Goal: Information Seeking & Learning: Learn about a topic

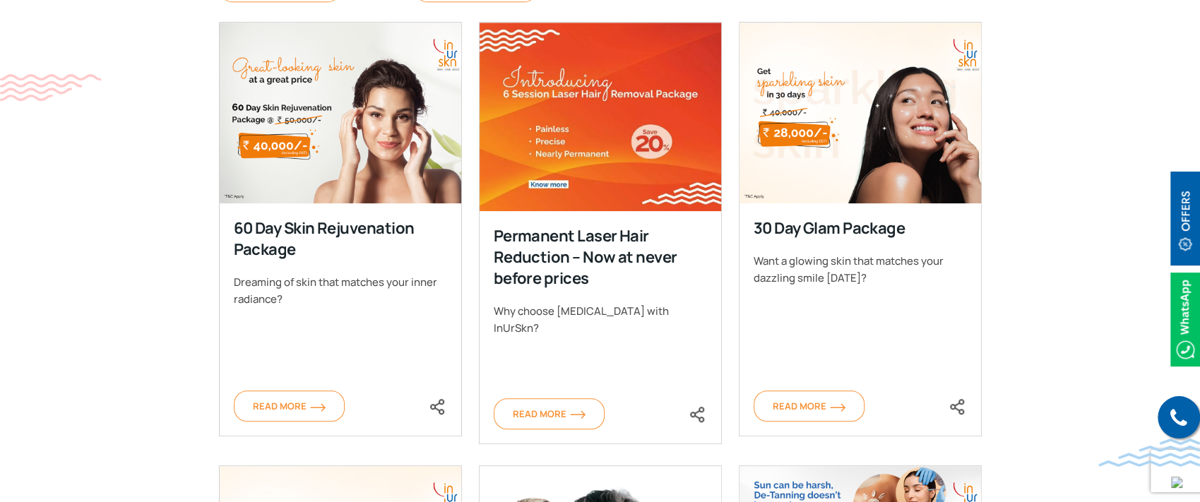
scroll to position [622, 0]
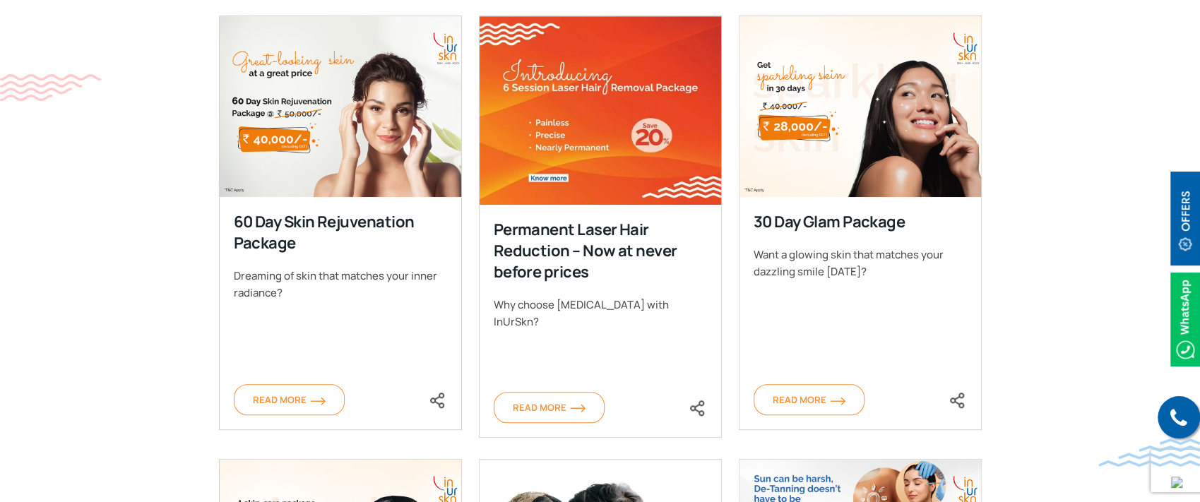
click at [147, 151] on section "By Procedure By Conditions Clear Filter Filter Acne Treatments Aesthetic Progra…" at bounding box center [600, 486] width 1200 height 1177
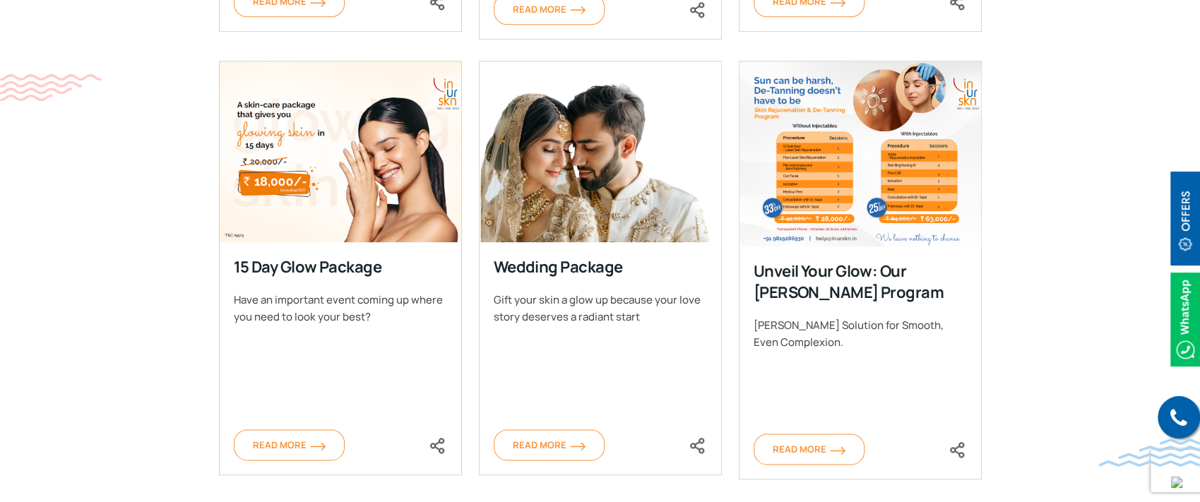
scroll to position [1021, 0]
click at [1032, 262] on section "By Procedure By Conditions Clear Filter Filter Acne Treatments Aesthetic Progra…" at bounding box center [600, 87] width 1200 height 1177
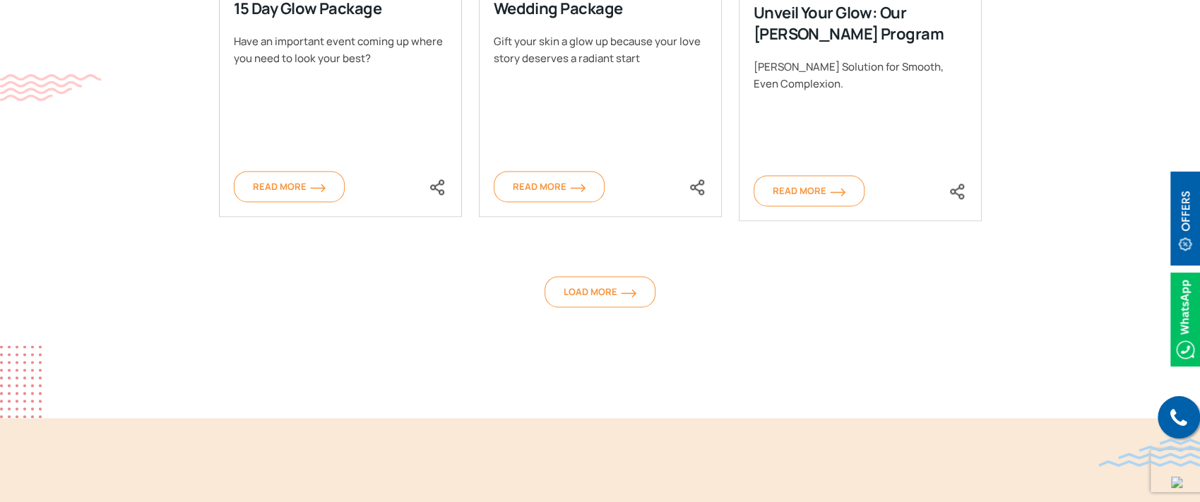
scroll to position [1282, 0]
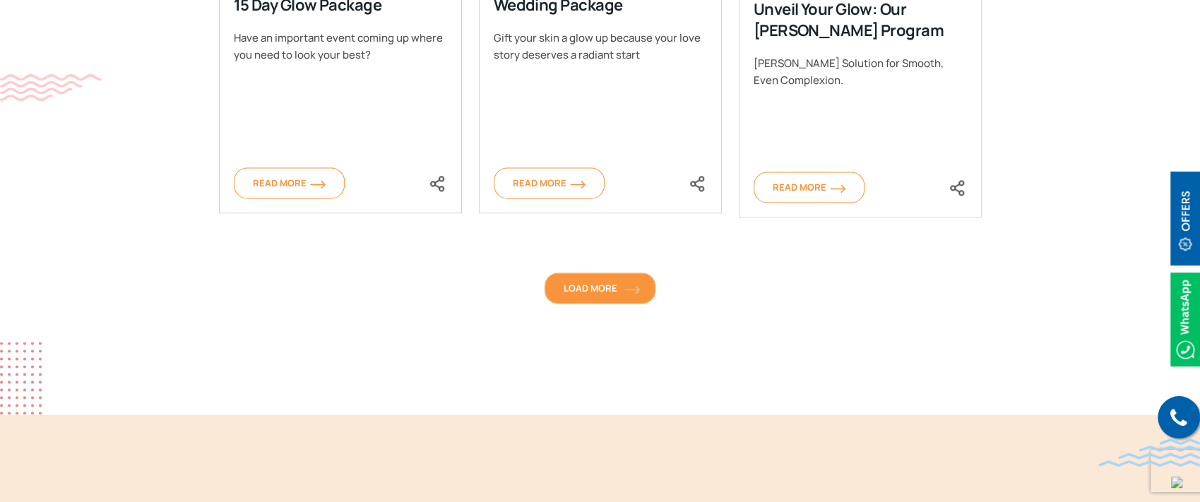
click at [594, 291] on span "Load More" at bounding box center [600, 288] width 73 height 13
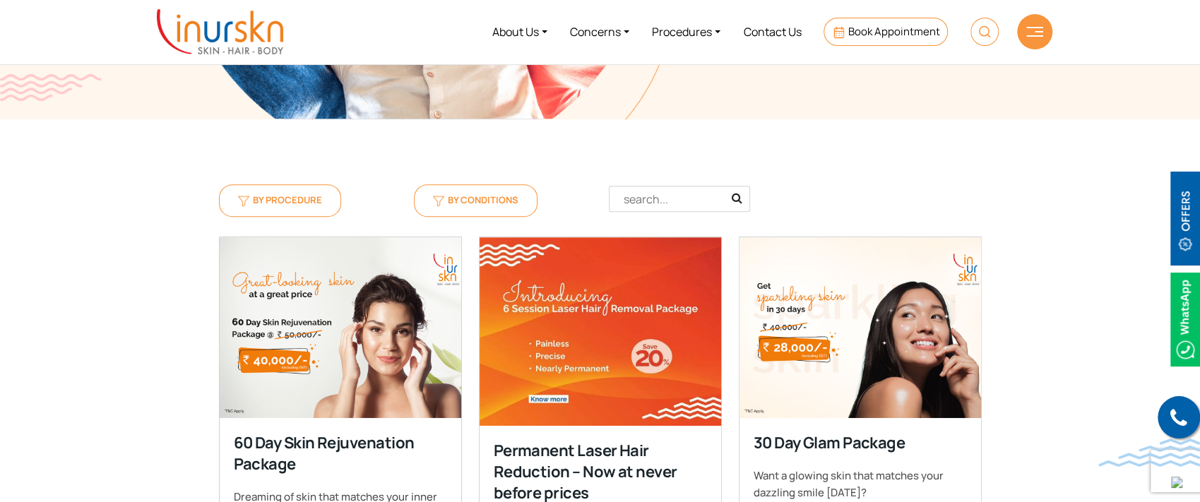
scroll to position [363, 0]
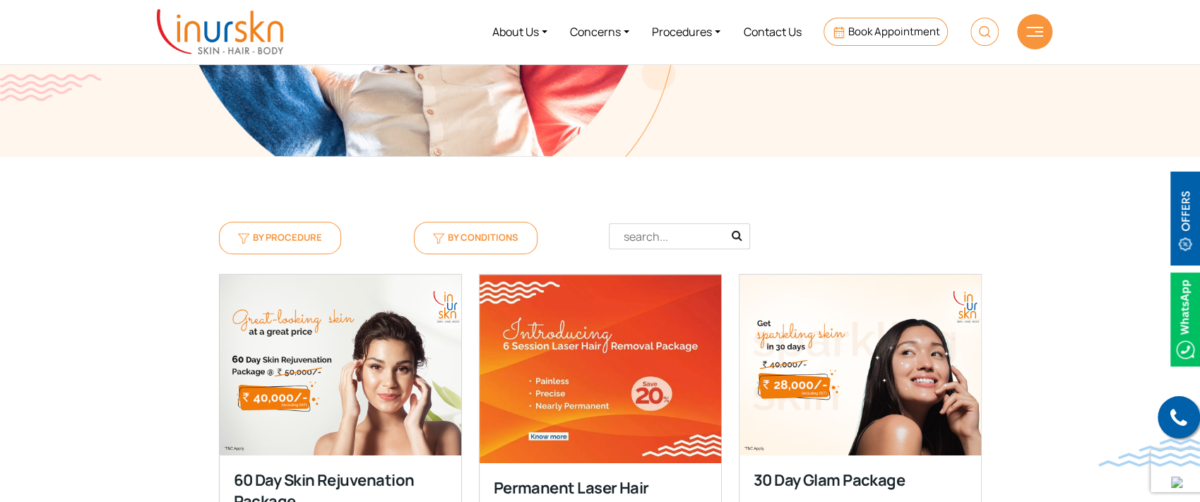
click at [807, 223] on div "Clear Filter" at bounding box center [893, 239] width 195 height 67
drag, startPoint x: 807, startPoint y: 223, endPoint x: 567, endPoint y: 199, distance: 240.8
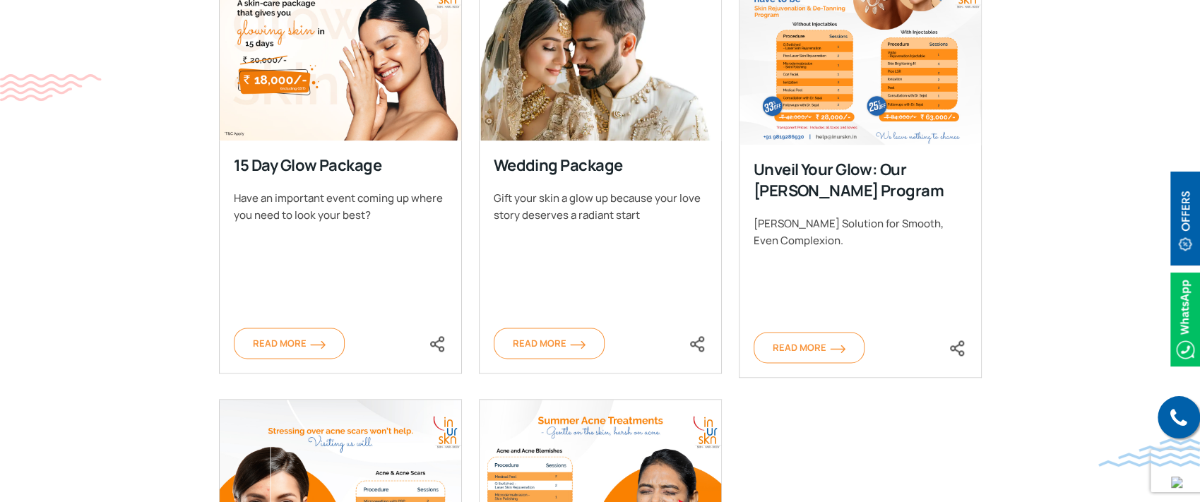
scroll to position [1126, 0]
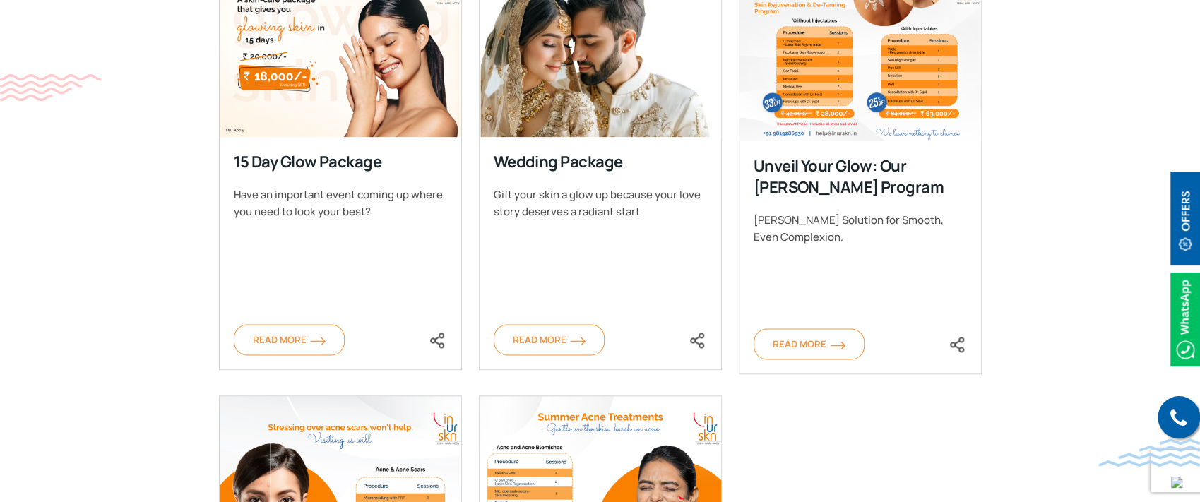
click at [1058, 91] on section "By Procedure By Conditions Clear Filter Filter Acne Treatments Aesthetic Progra…" at bounding box center [600, 203] width 1200 height 1618
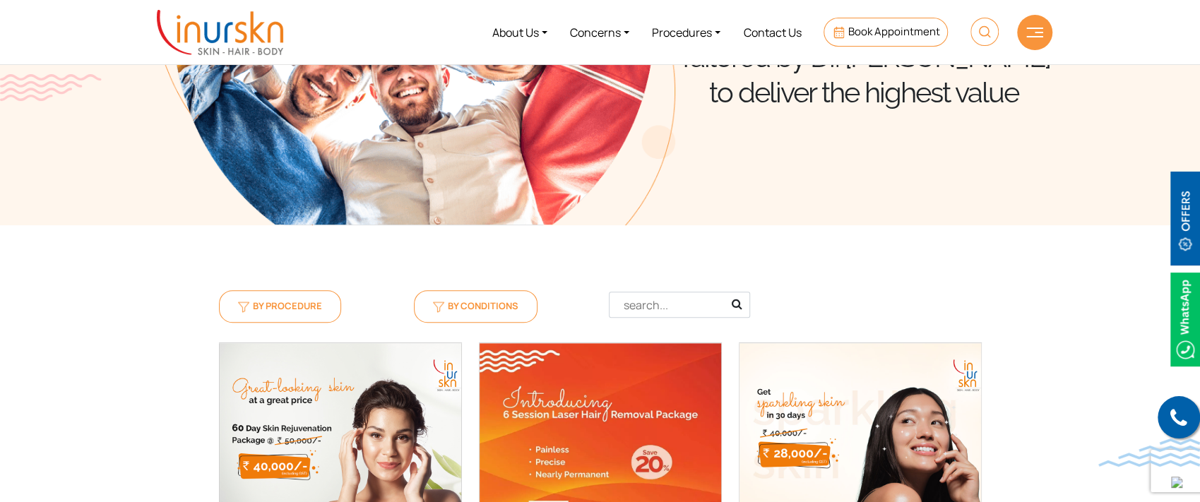
scroll to position [244, 0]
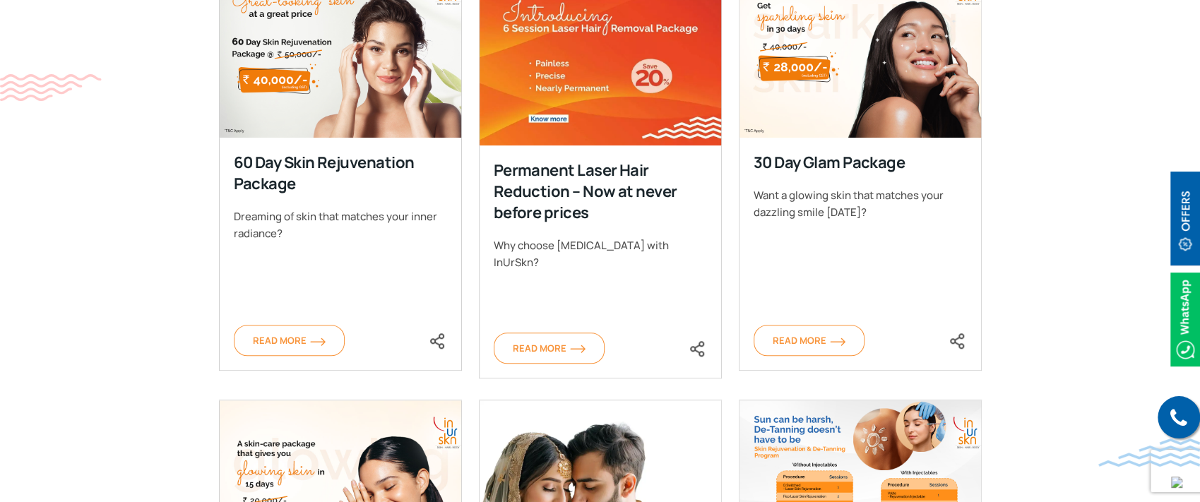
scroll to position [682, 0]
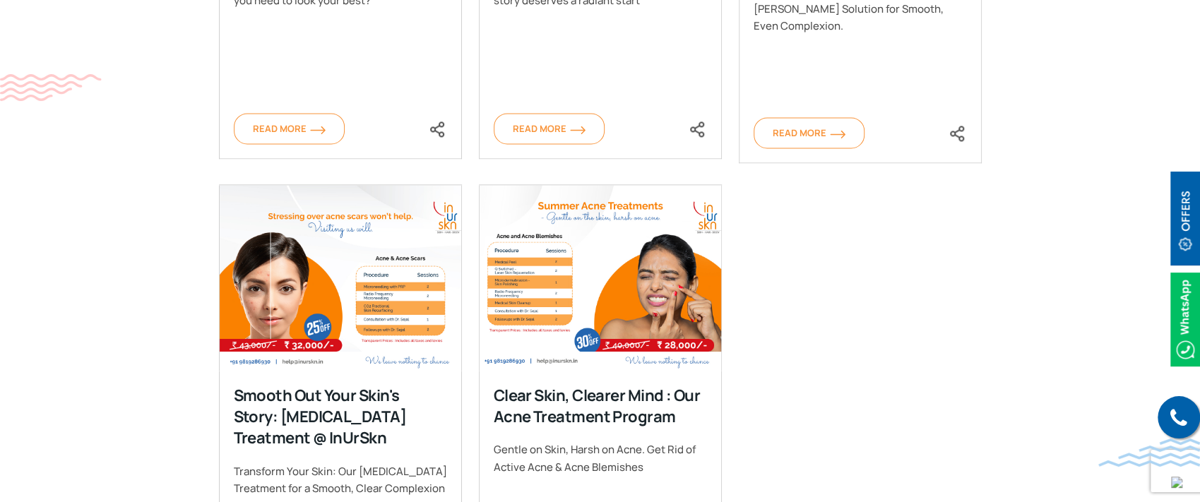
scroll to position [1337, 0]
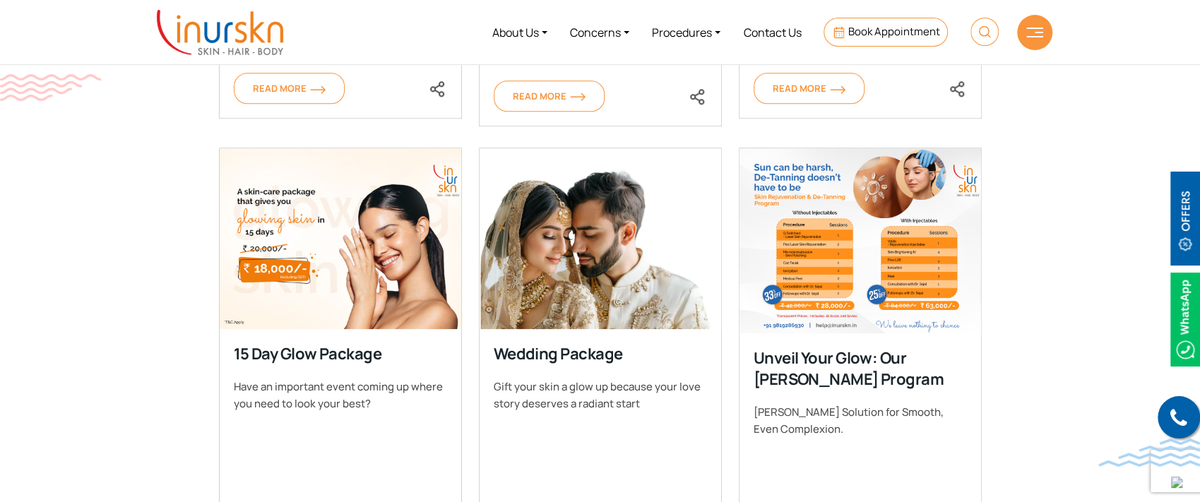
scroll to position [931, 0]
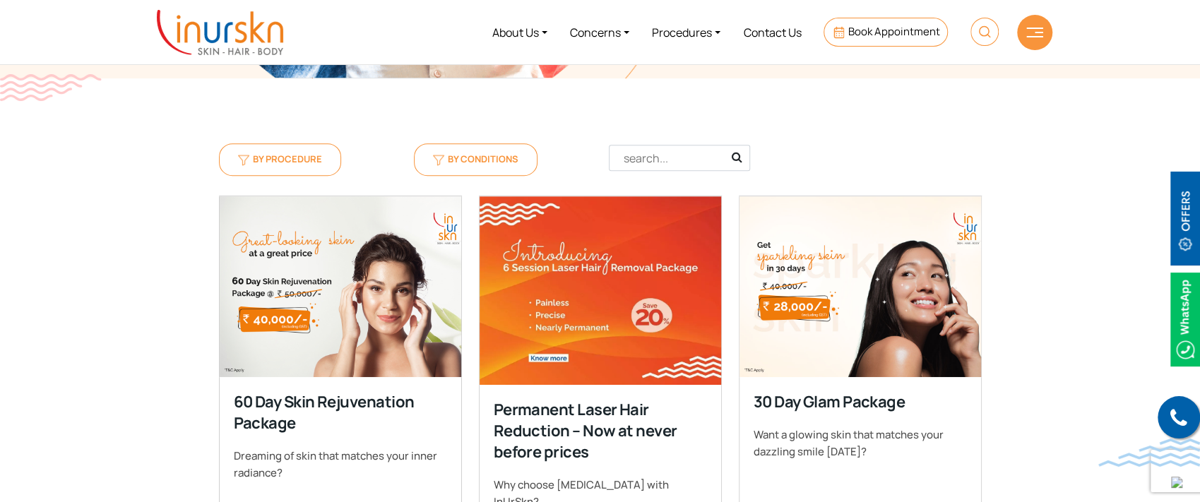
scroll to position [441, 0]
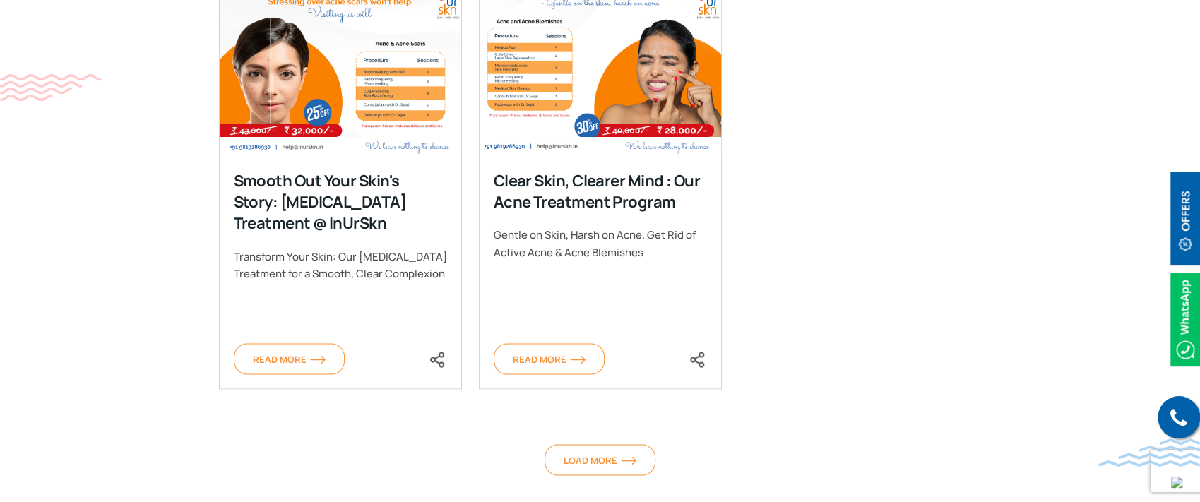
scroll to position [1569, 0]
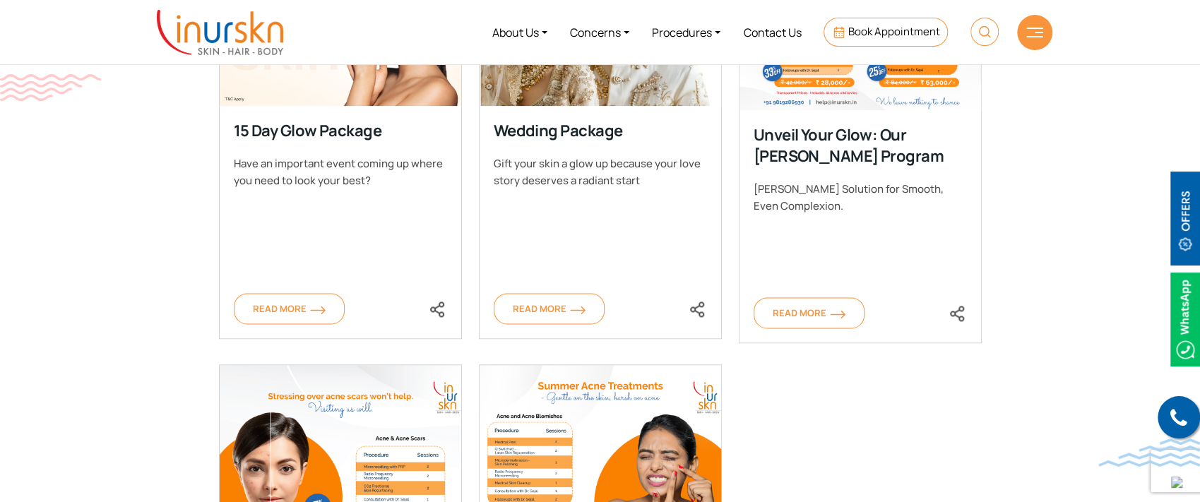
click at [1023, 167] on section "By Procedure By Conditions Clear Filter Filter Acne Treatments Aesthetic Progra…" at bounding box center [600, 172] width 1200 height 1618
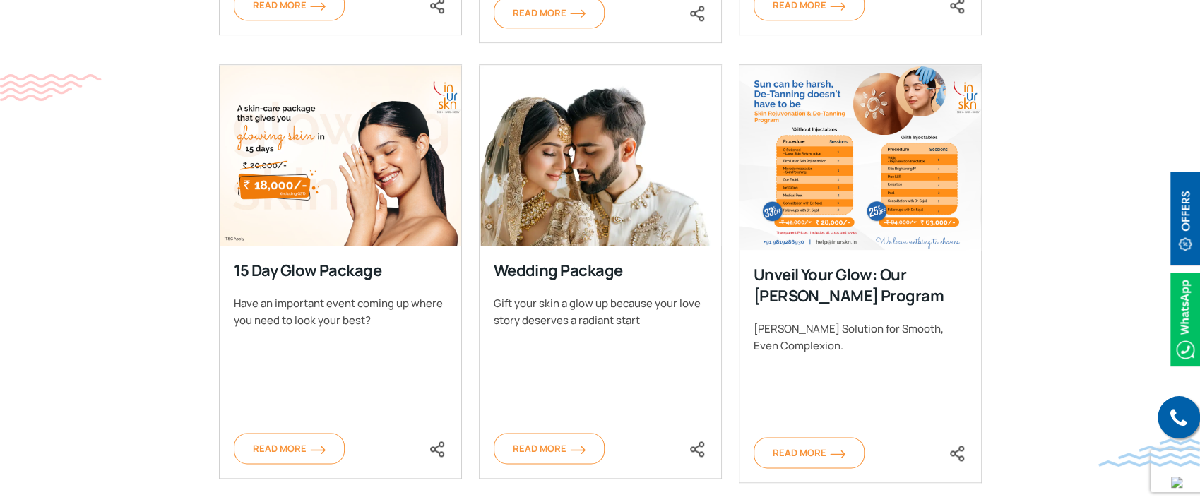
scroll to position [1022, 0]
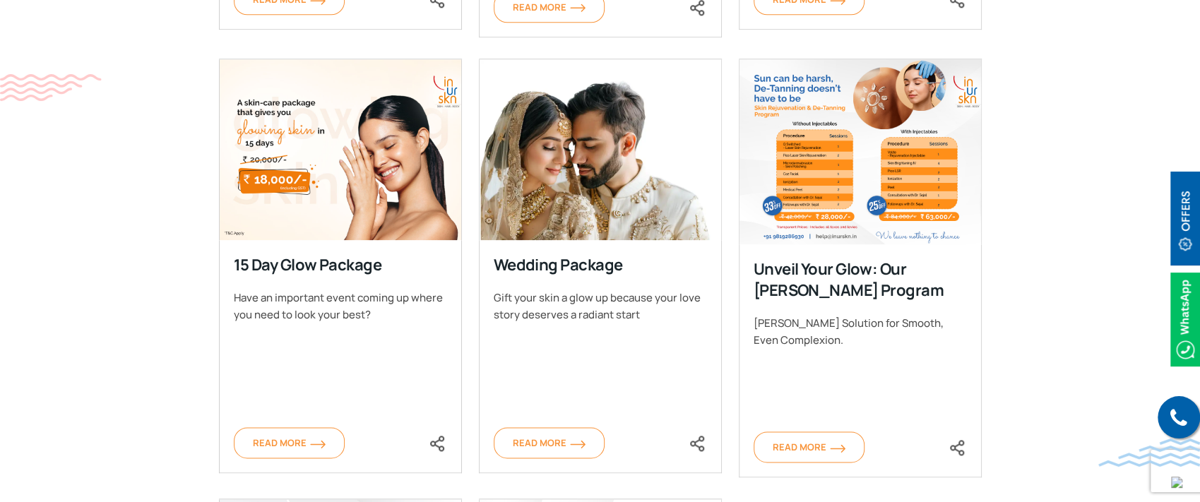
click at [728, 274] on div "Wedding Package Gift your skin a glow up because your love story deserves a rad…" at bounding box center [601, 279] width 260 height 441
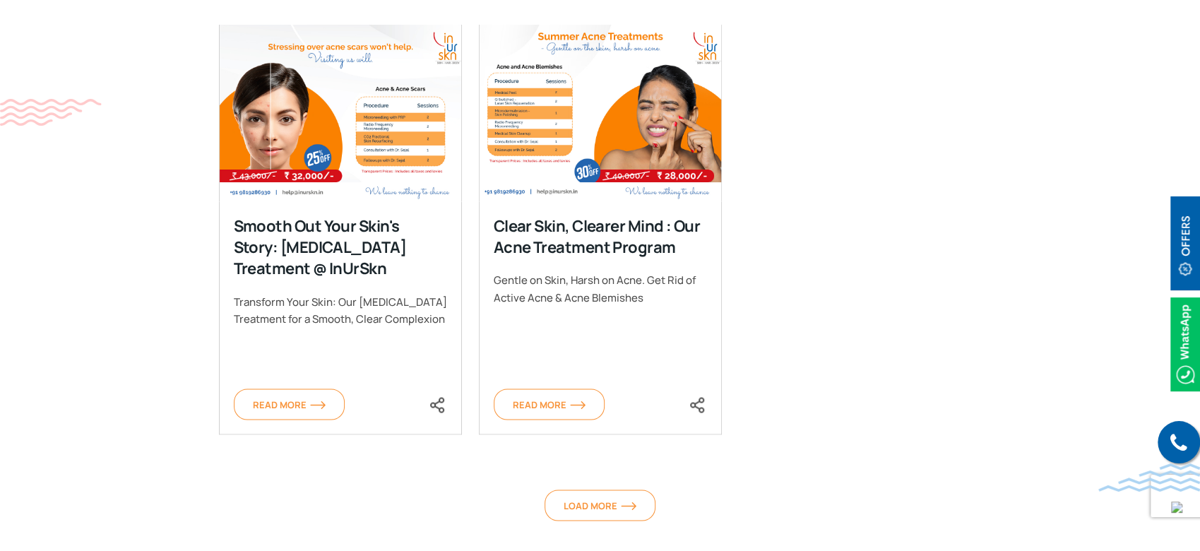
scroll to position [1538, 0]
